Goal: Information Seeking & Learning: Learn about a topic

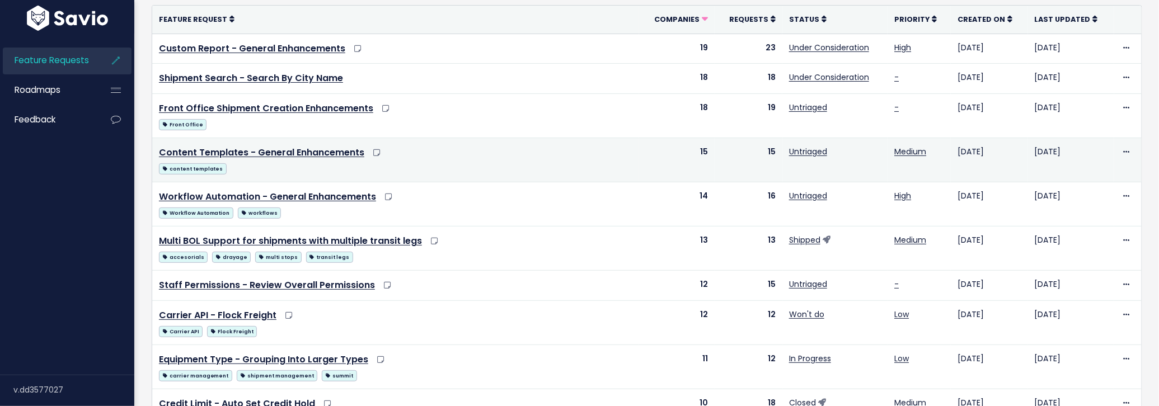
scroll to position [170, 0]
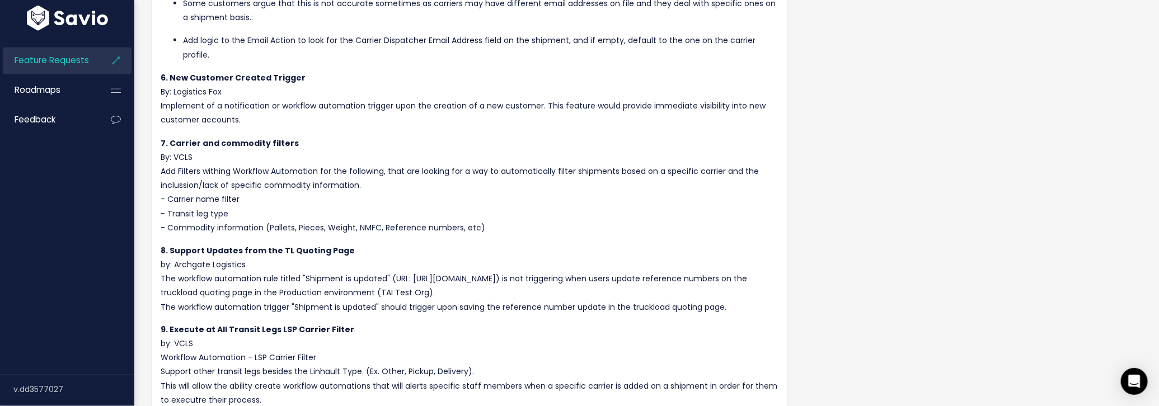
scroll to position [763, 0]
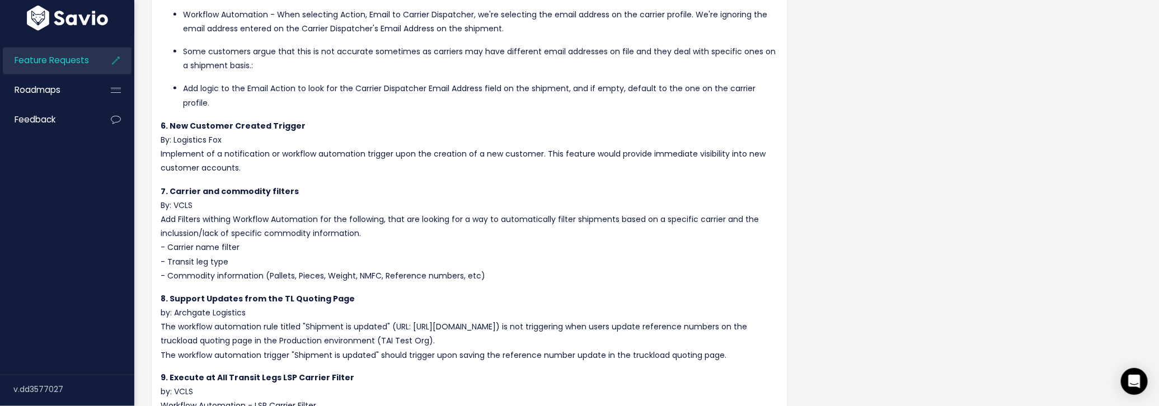
drag, startPoint x: 166, startPoint y: 259, endPoint x: 243, endPoint y: 259, distance: 77.8
click at [243, 259] on p "7. Carrier and commodity filters By: VCLS Add Filters withing Workflow Automati…" at bounding box center [470, 234] width 618 height 98
drag, startPoint x: 166, startPoint y: 246, endPoint x: 251, endPoint y: 241, distance: 85.2
click at [251, 241] on p "7. Carrier and commodity filters By: VCLS Add Filters withing Workflow Automati…" at bounding box center [470, 234] width 618 height 98
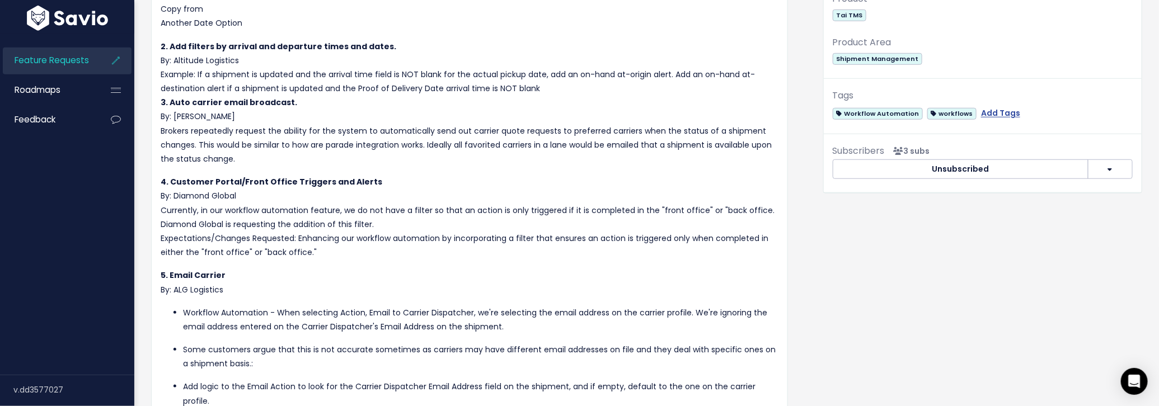
scroll to position [339, 0]
